Goal: Task Accomplishment & Management: Manage account settings

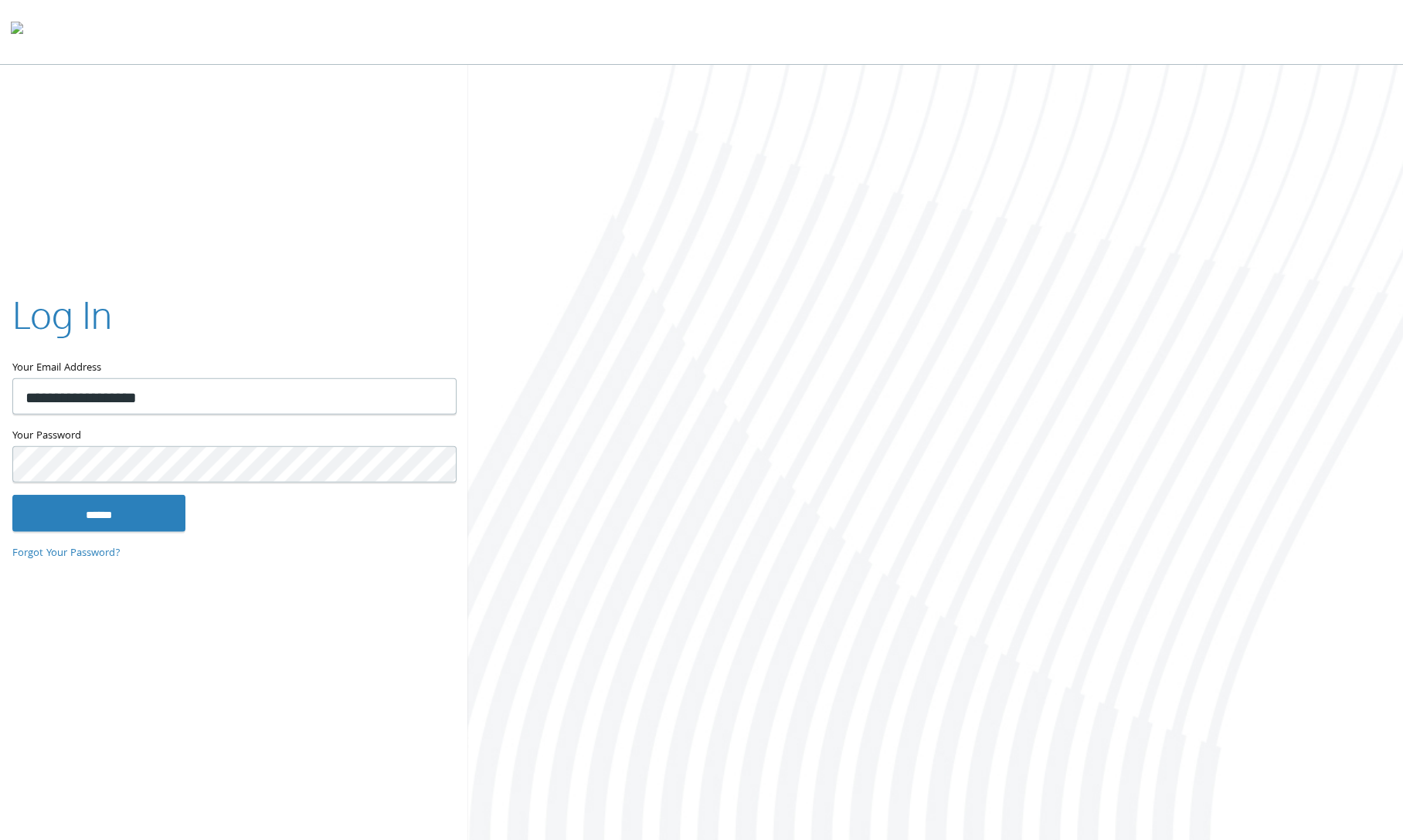
type input "**********"
click at [133, 507] on input "******" at bounding box center [99, 513] width 173 height 37
type input "**********"
